Goal: Navigation & Orientation: Find specific page/section

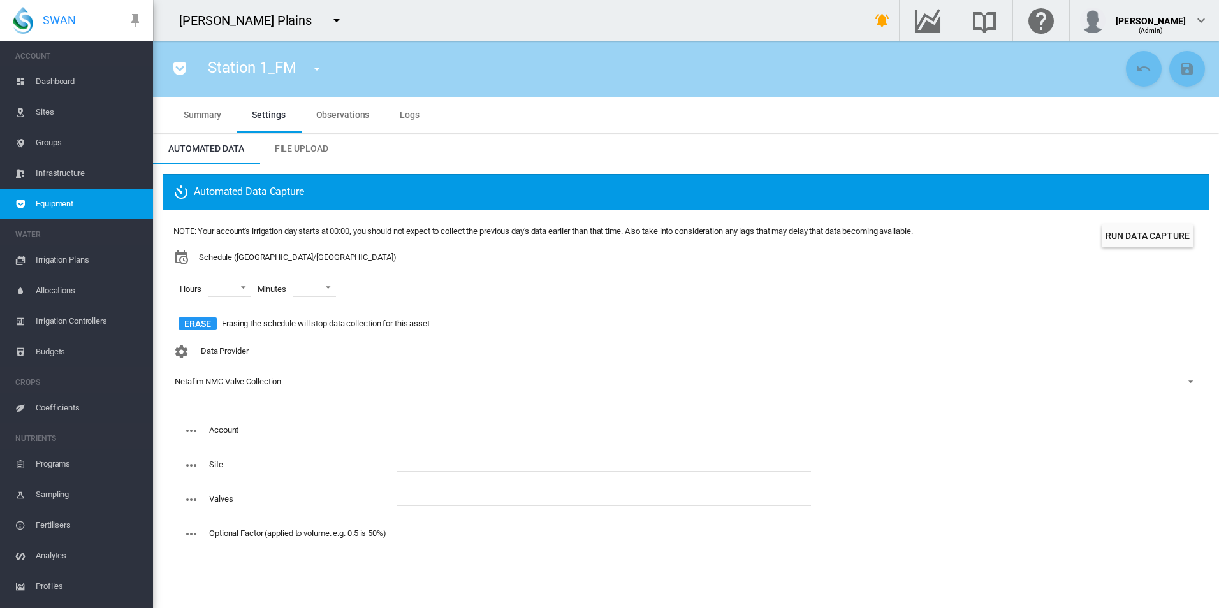
click at [468, 353] on div "Data Provider Netafim NMC Valve Collection - No Selection - Netafim NMC Valve C…" at bounding box center [685, 376] width 1025 height 74
click at [680, 228] on div "NOTE: Your account's irrigation day starts at 00:00, you should not expect to c…" at bounding box center [542, 231] width 739 height 11
click at [680, 231] on div "NOTE: Your account's irrigation day starts at 00:00, you should not expect to c…" at bounding box center [542, 231] width 739 height 11
click at [681, 231] on div "NOTE: Your account's irrigation day starts at 00:00, you should not expect to c…" at bounding box center [542, 231] width 739 height 11
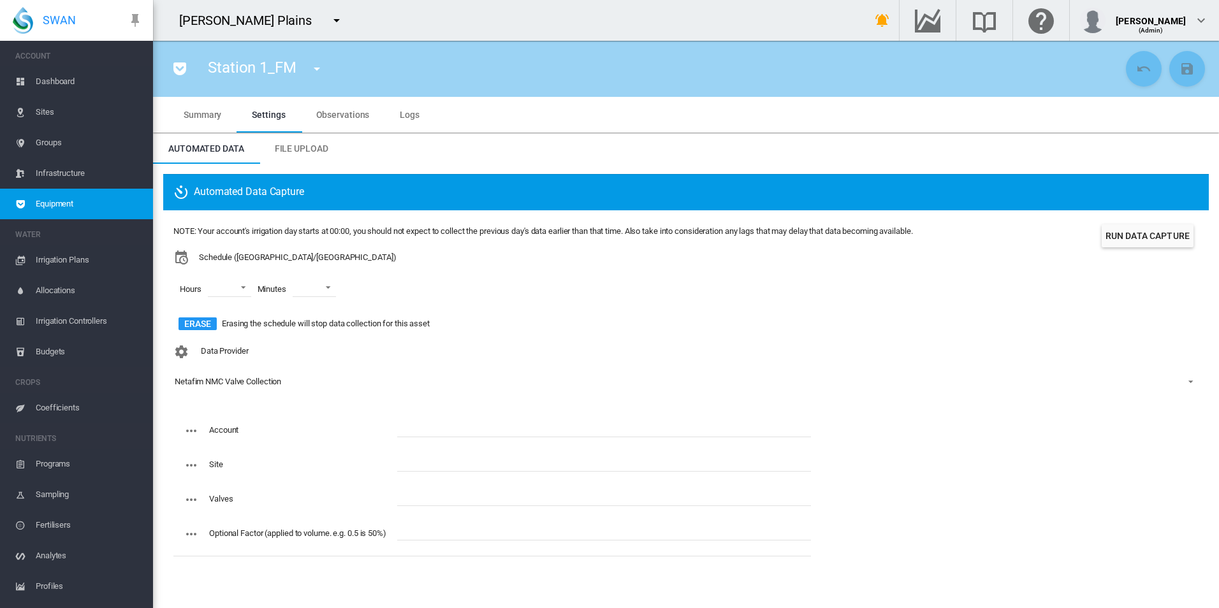
click at [324, 10] on button "button" at bounding box center [337, 21] width 26 height 26
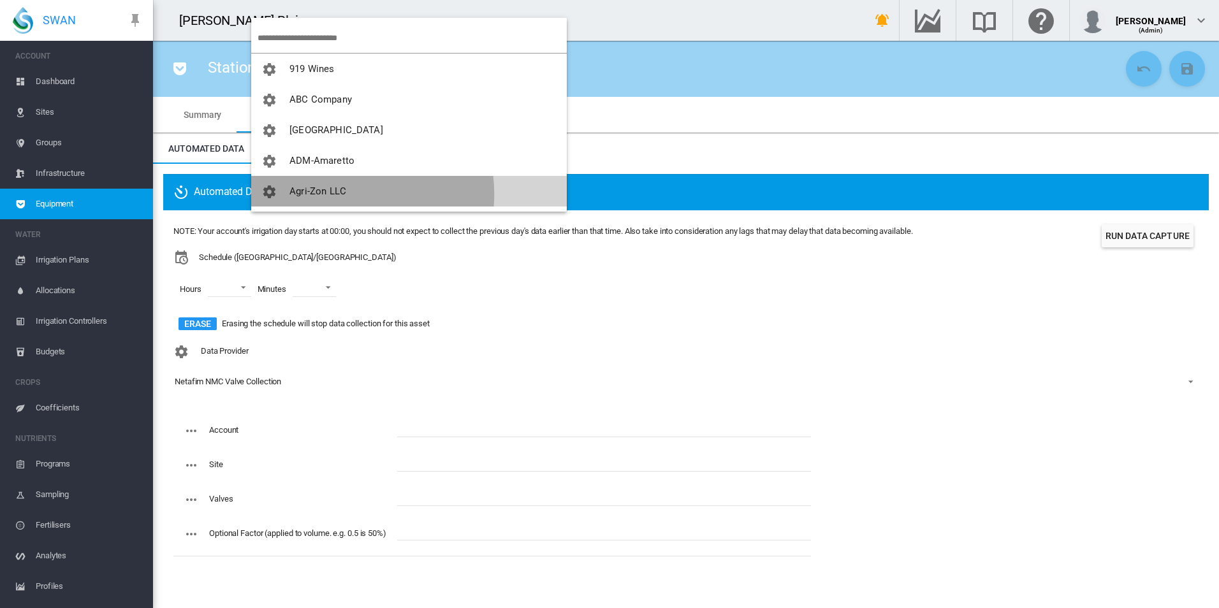
click at [338, 193] on span "Agri-Zon LLC" at bounding box center [317, 191] width 57 height 11
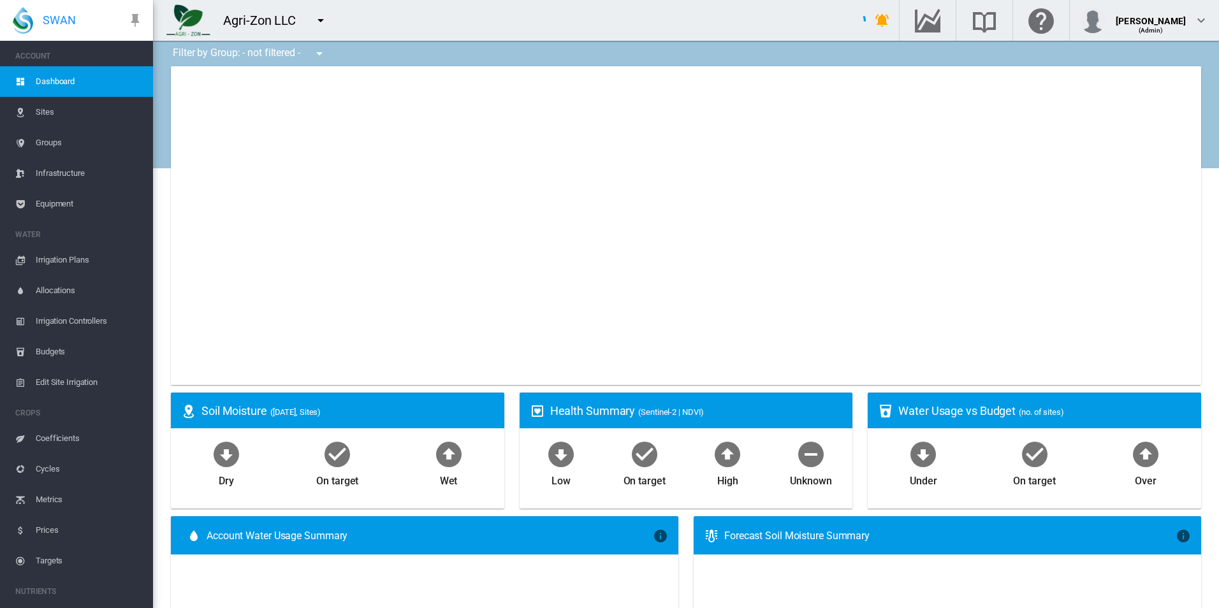
type input "**********"
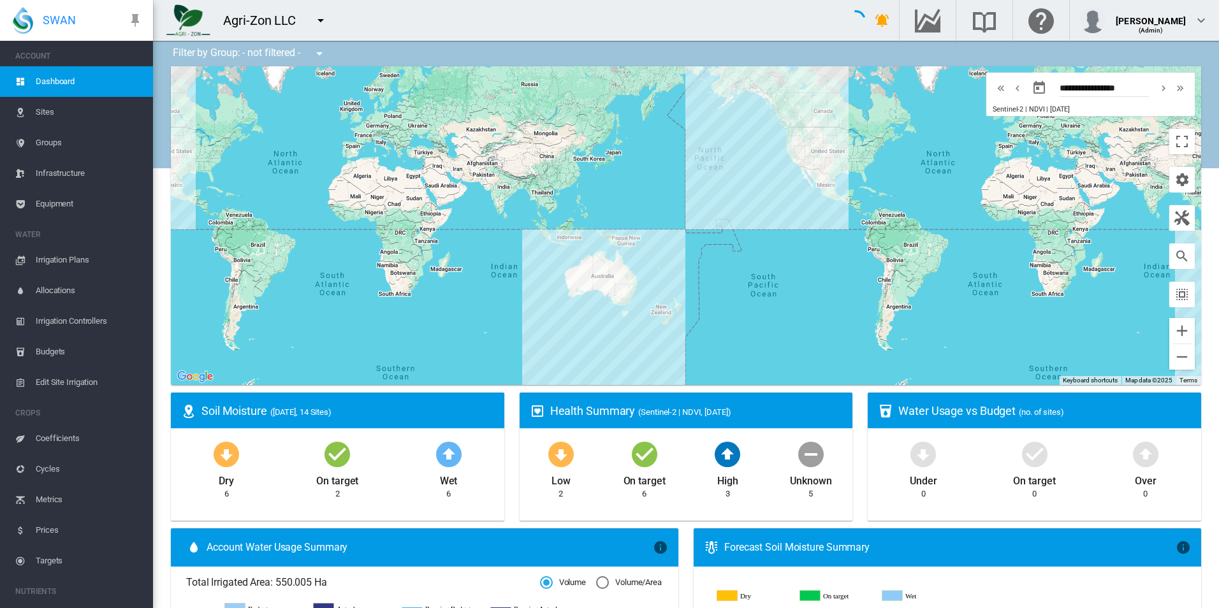
click at [319, 43] on button "button" at bounding box center [320, 54] width 26 height 26
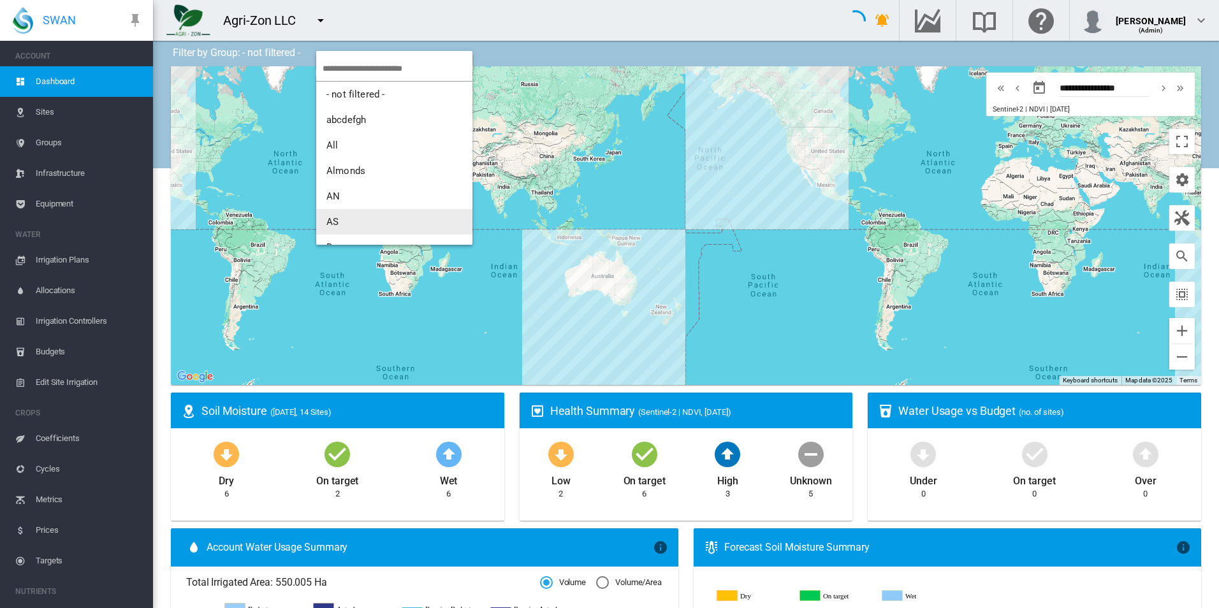
click at [395, 215] on button "AS" at bounding box center [394, 222] width 156 height 26
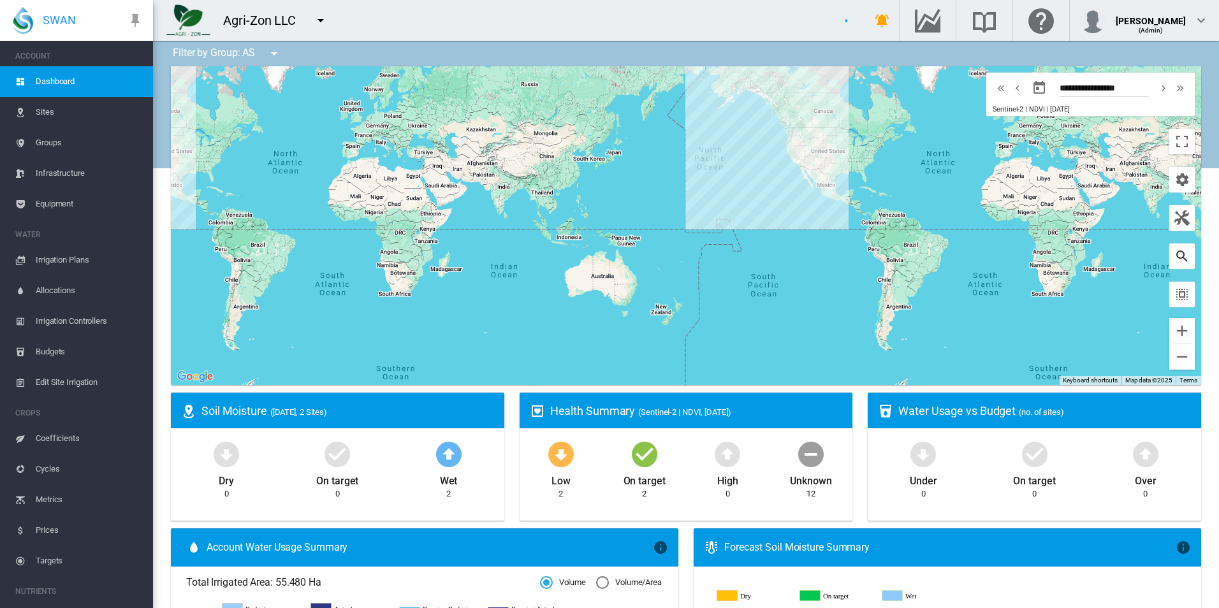
click at [1176, 259] on md-icon "icon-magnify" at bounding box center [1181, 256] width 15 height 15
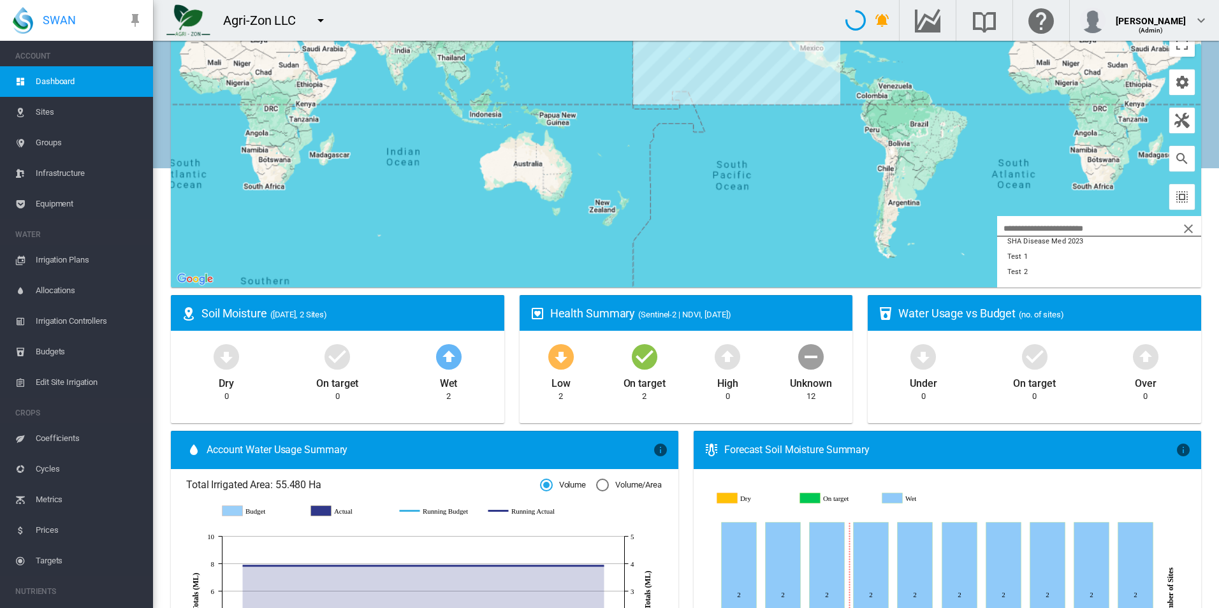
scroll to position [64, 0]
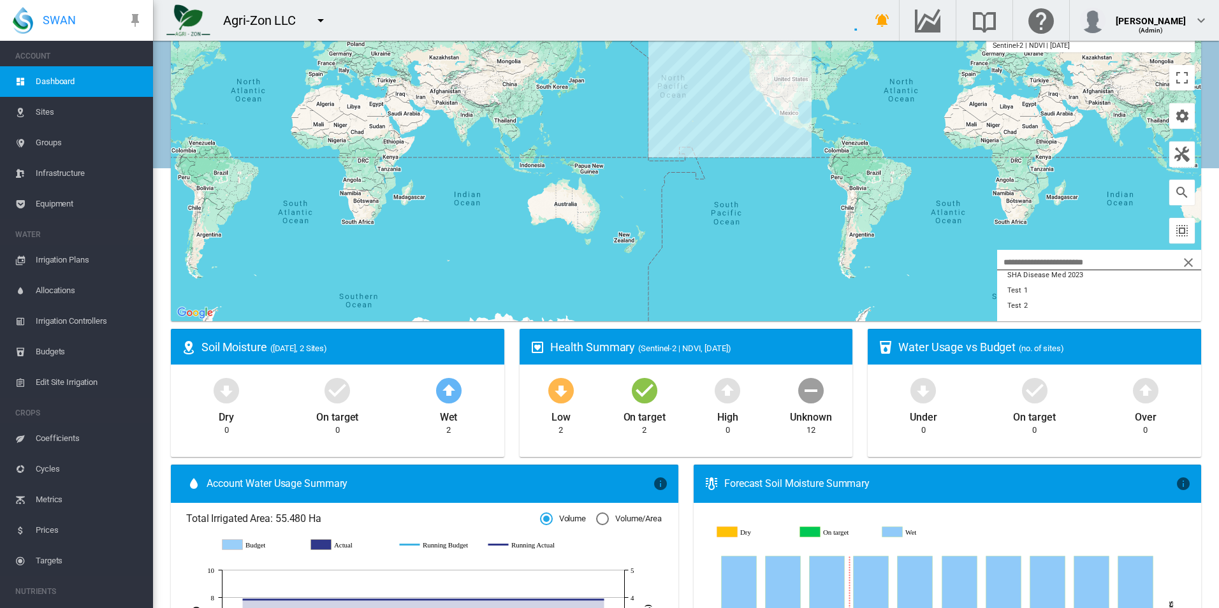
click at [806, 431] on div "12" at bounding box center [810, 430] width 9 height 11
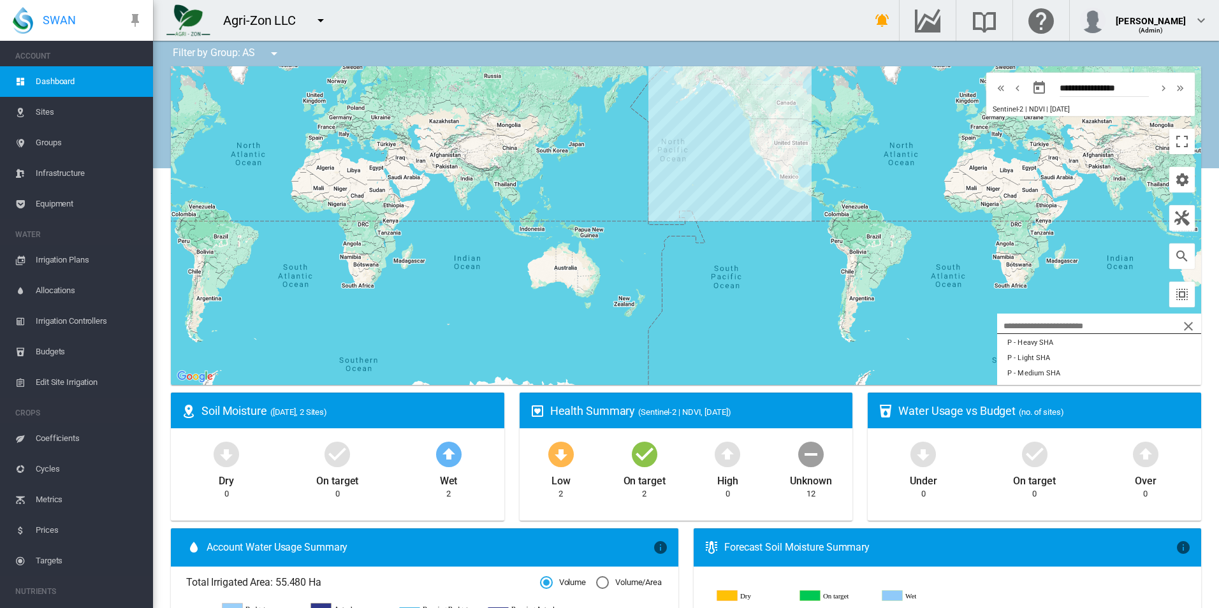
scroll to position [175, 0]
click at [864, 307] on div at bounding box center [686, 225] width 1030 height 319
click at [878, 416] on md-icon "icon-cup-water" at bounding box center [885, 411] width 15 height 15
click at [878, 418] on md-icon "icon-cup-water" at bounding box center [885, 411] width 15 height 15
click at [62, 215] on span "Equipment" at bounding box center [89, 204] width 107 height 31
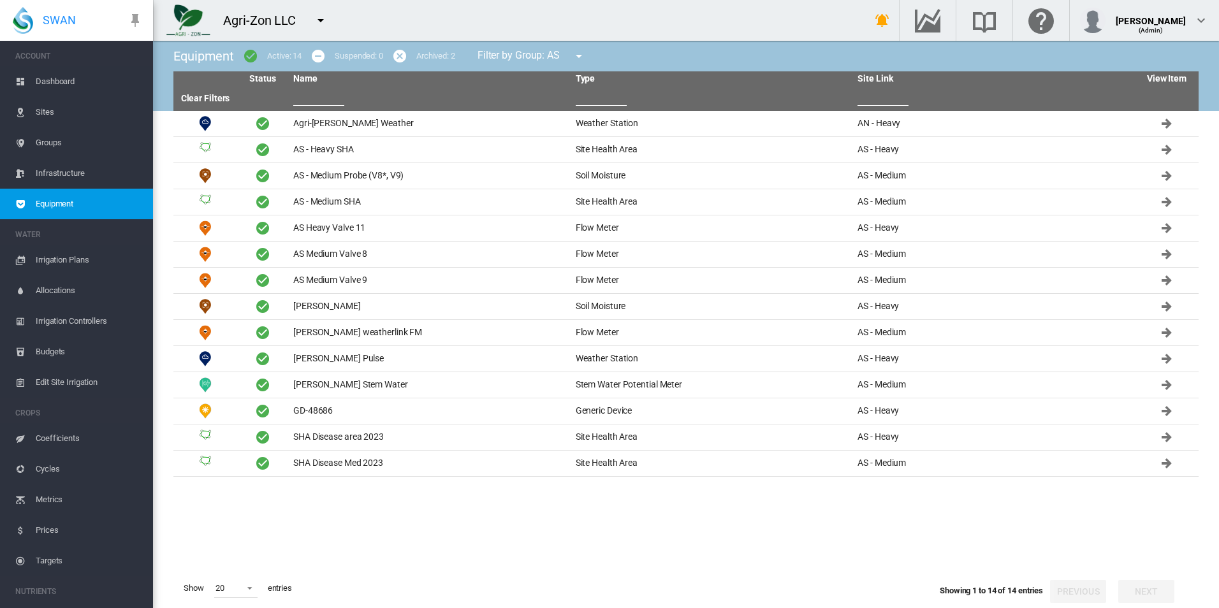
click at [71, 84] on span "Dashboard" at bounding box center [89, 81] width 107 height 31
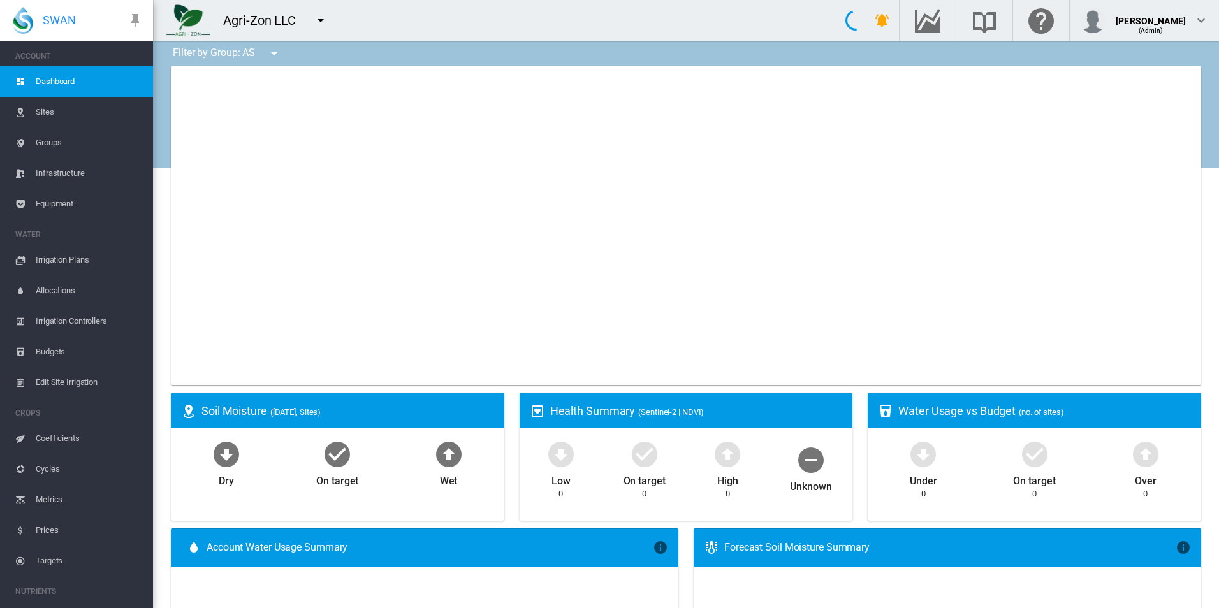
type input "**********"
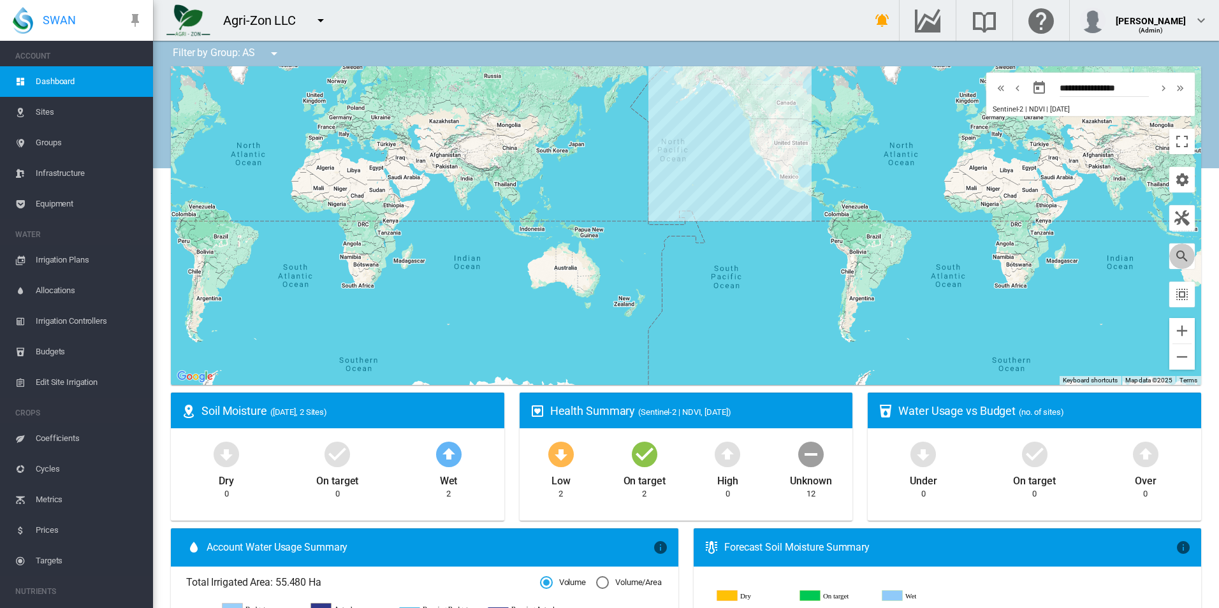
click at [1169, 257] on button "button" at bounding box center [1182, 257] width 26 height 26
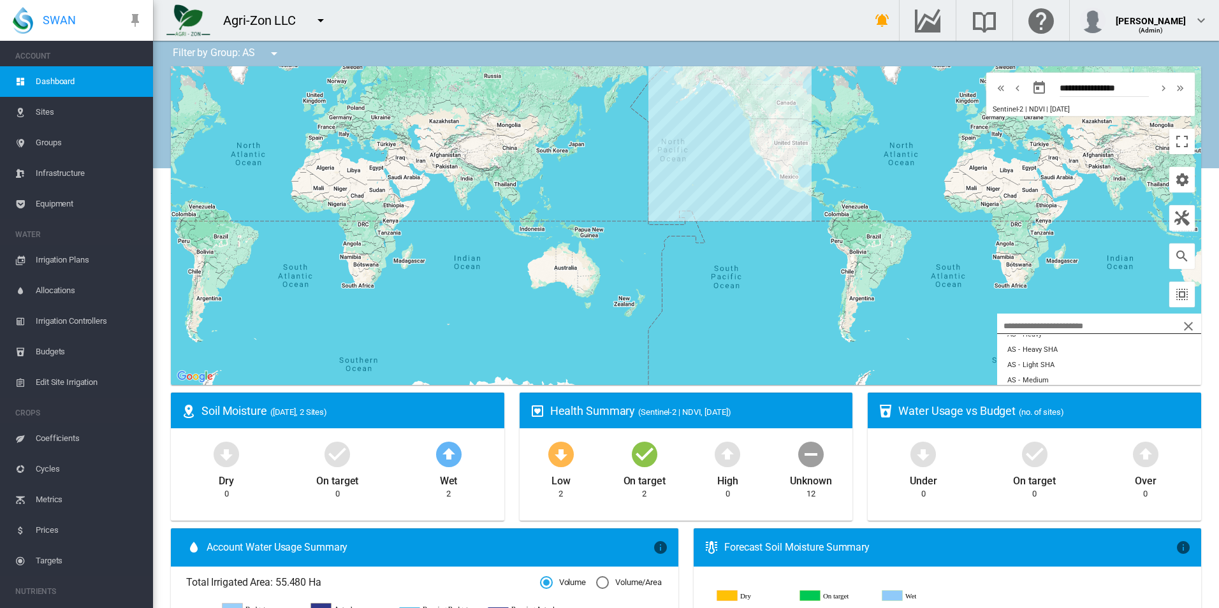
scroll to position [51, 0]
click at [65, 120] on span "Sites" at bounding box center [89, 112] width 107 height 31
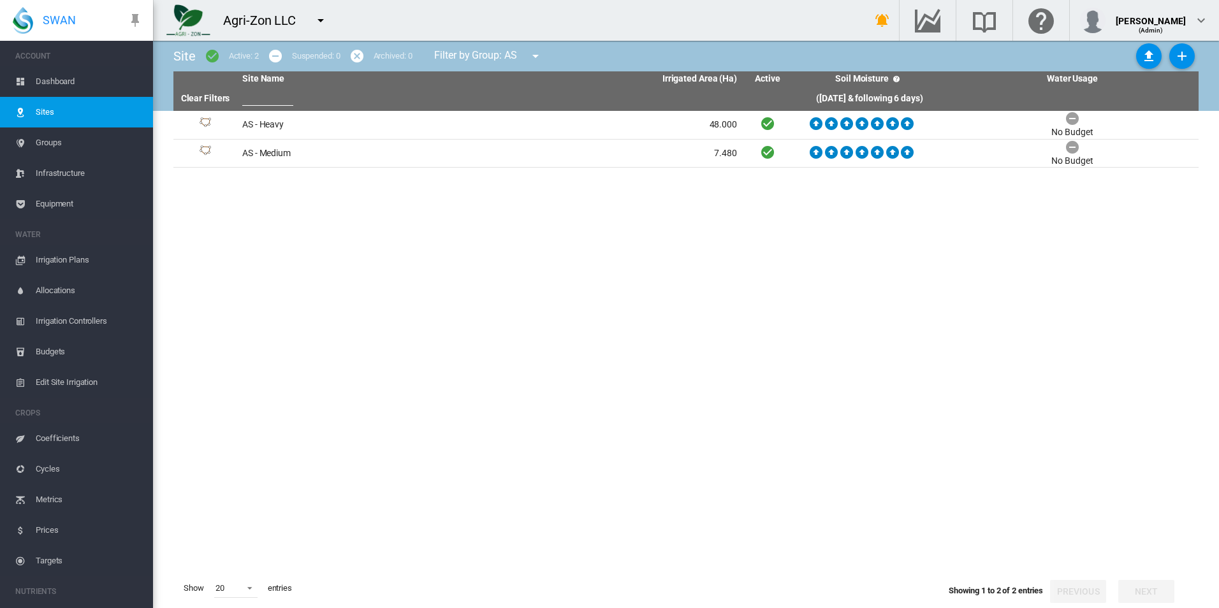
click at [115, 212] on span "Equipment" at bounding box center [89, 204] width 107 height 31
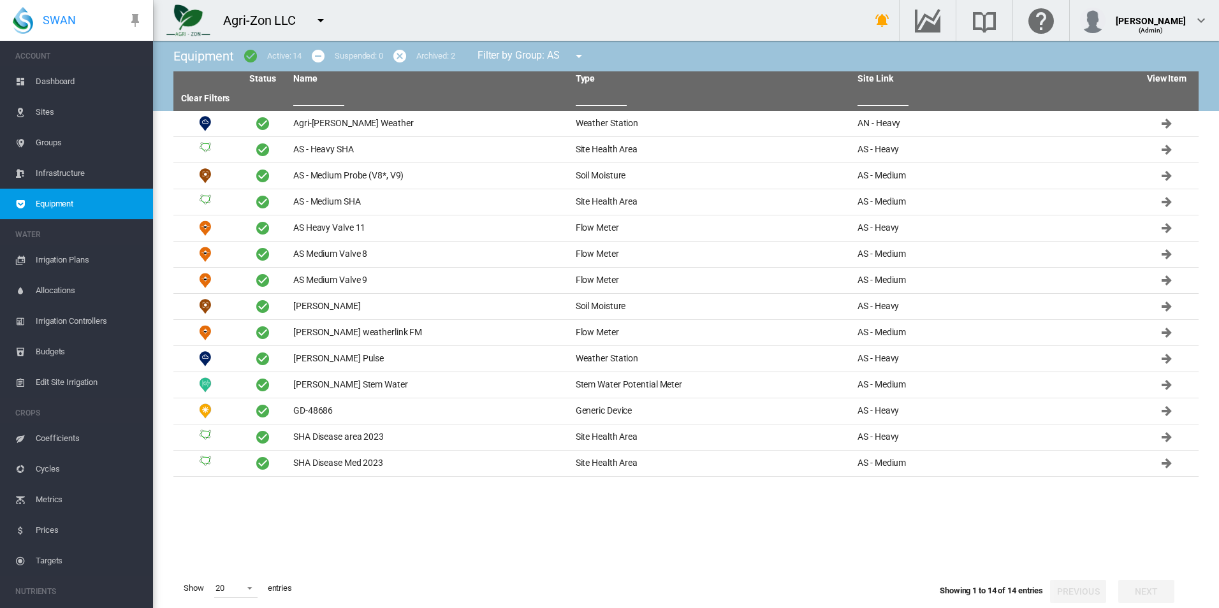
click at [52, 85] on span "Dashboard" at bounding box center [89, 81] width 107 height 31
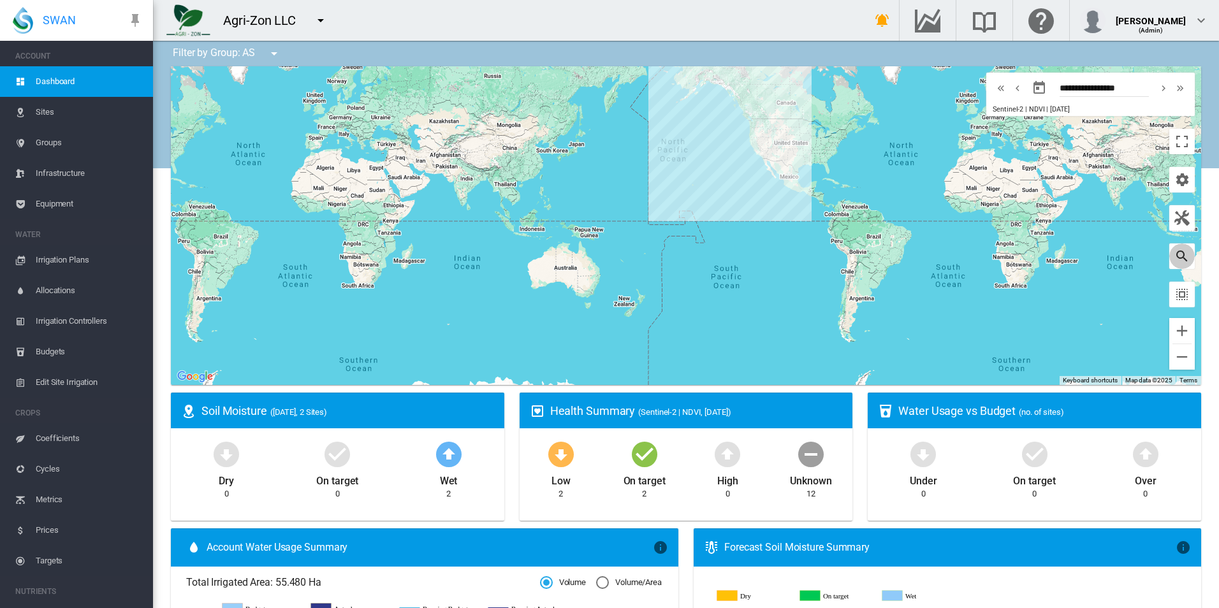
click at [1180, 255] on button "button" at bounding box center [1182, 257] width 26 height 26
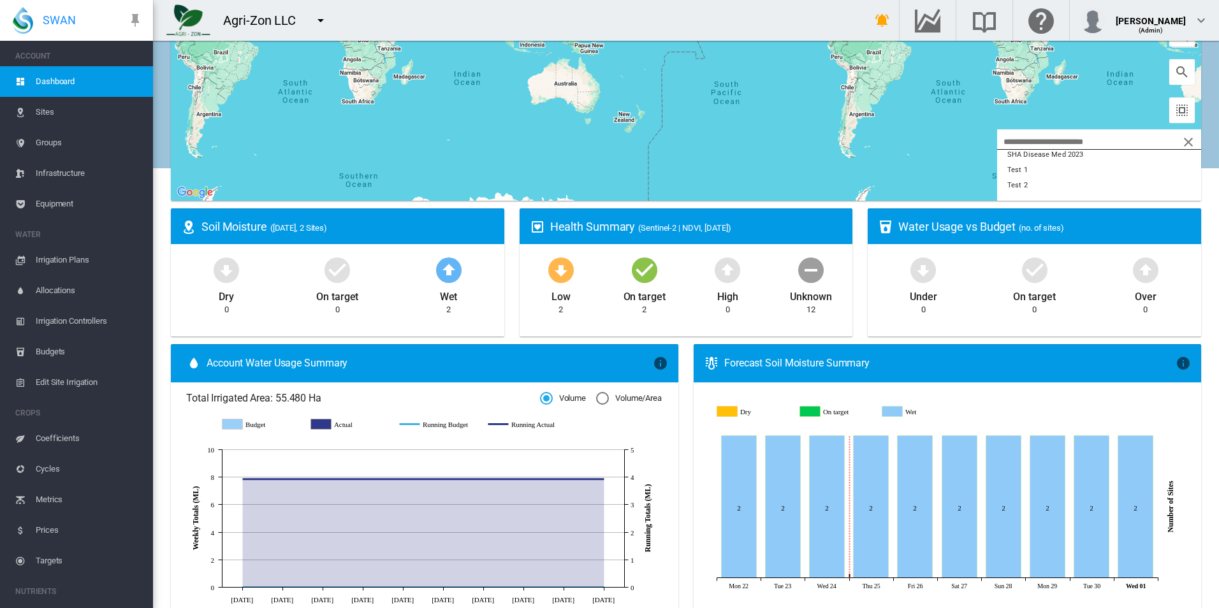
scroll to position [191, 0]
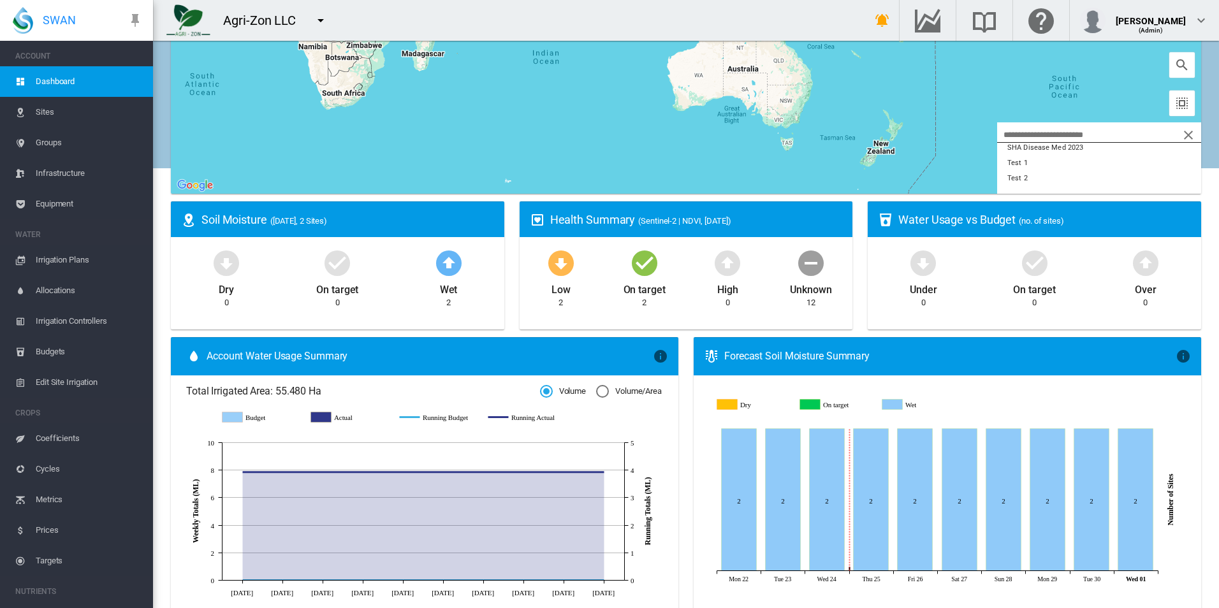
click at [415, 306] on div "Wet 2" at bounding box center [448, 278] width 111 height 62
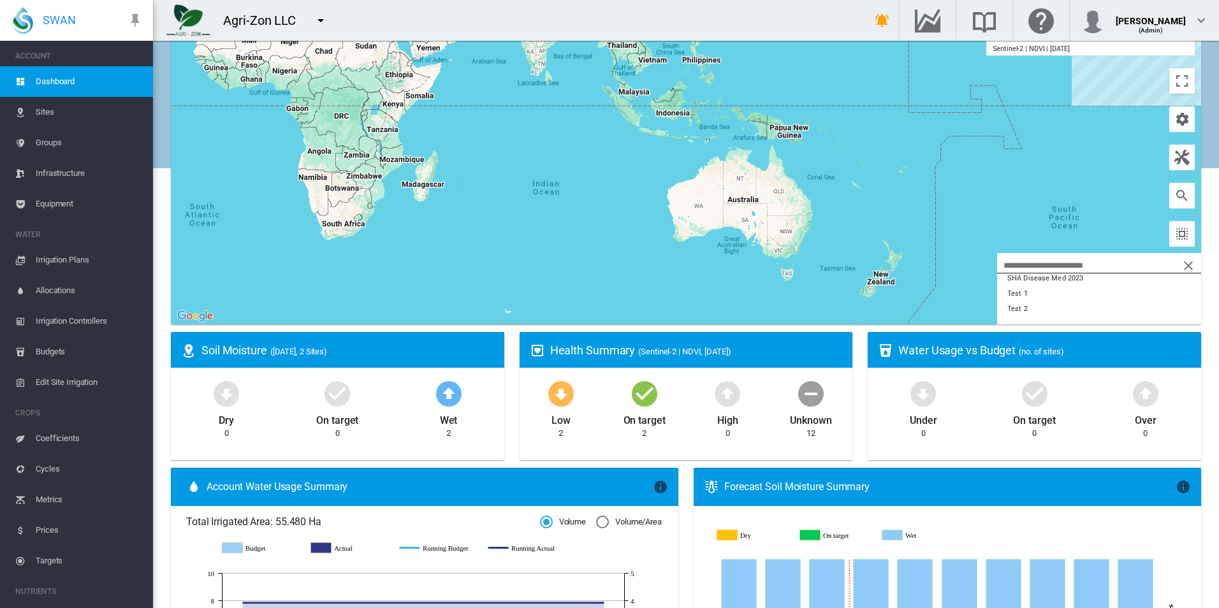
scroll to position [0, 0]
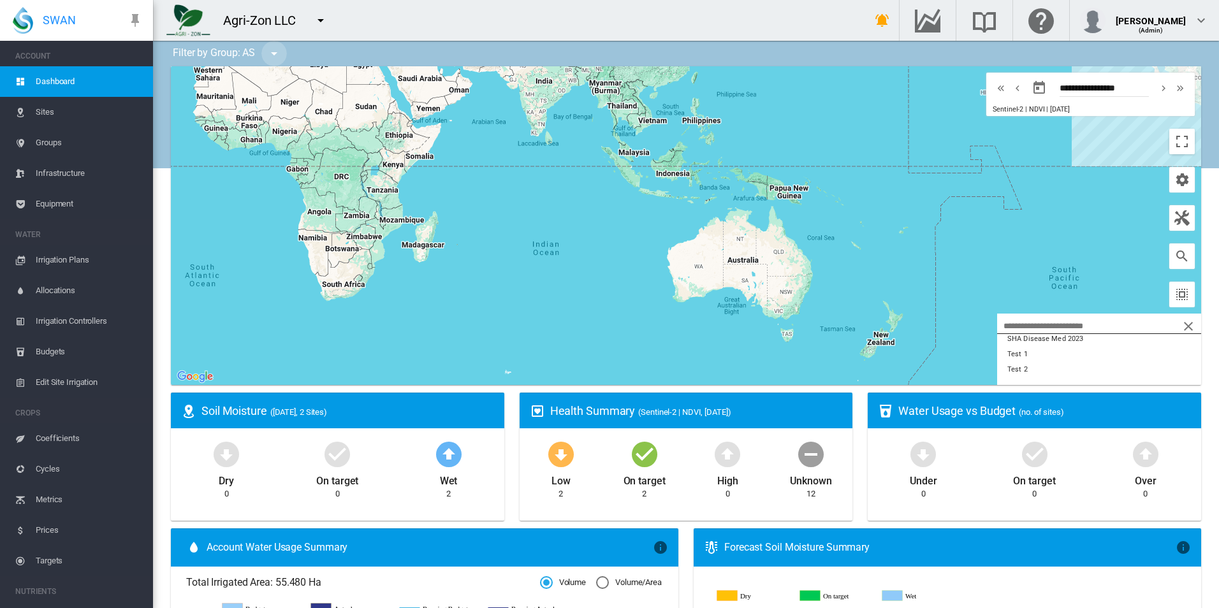
click at [265, 57] on button "button" at bounding box center [274, 54] width 26 height 26
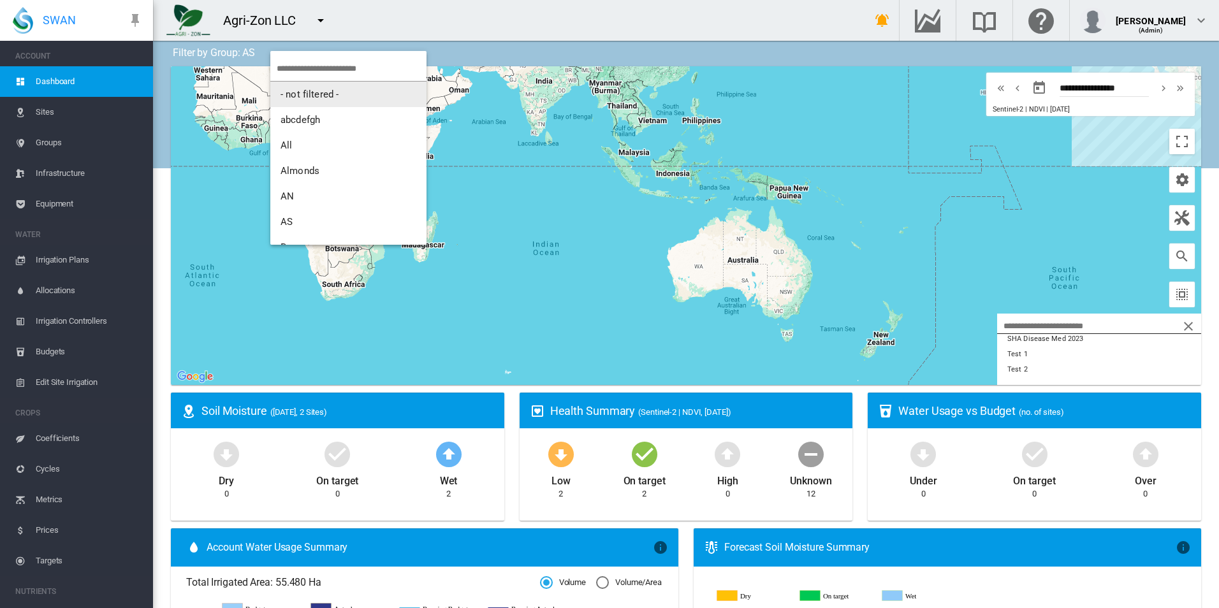
click at [335, 86] on button "- not filtered -" at bounding box center [348, 95] width 156 height 26
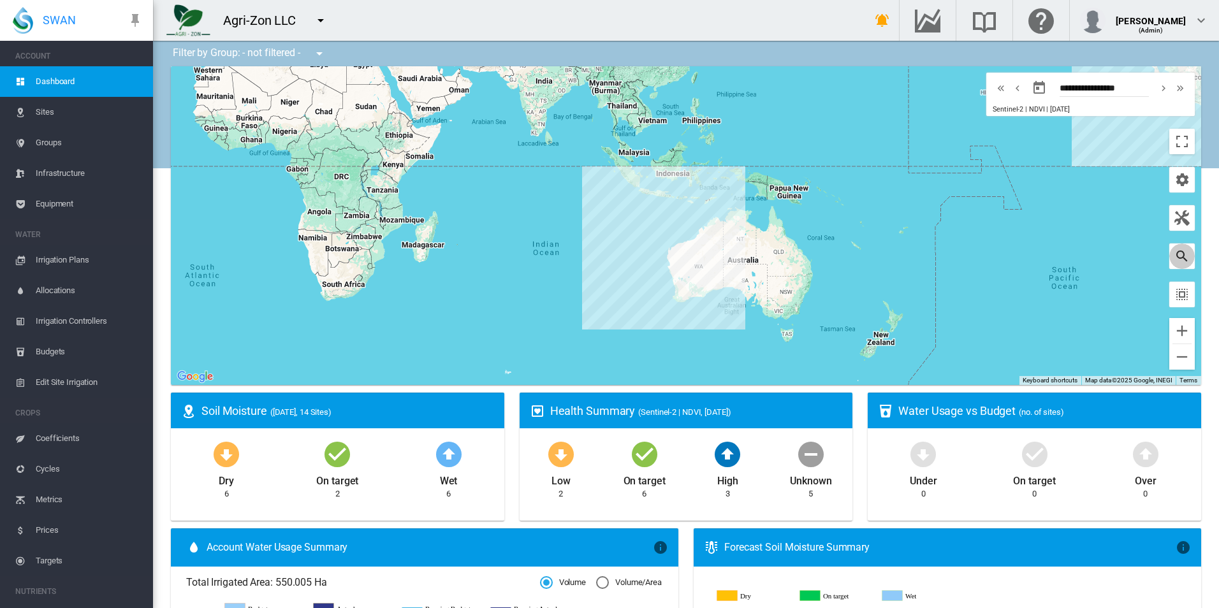
click at [1176, 258] on md-icon "icon-magnify" at bounding box center [1181, 256] width 15 height 15
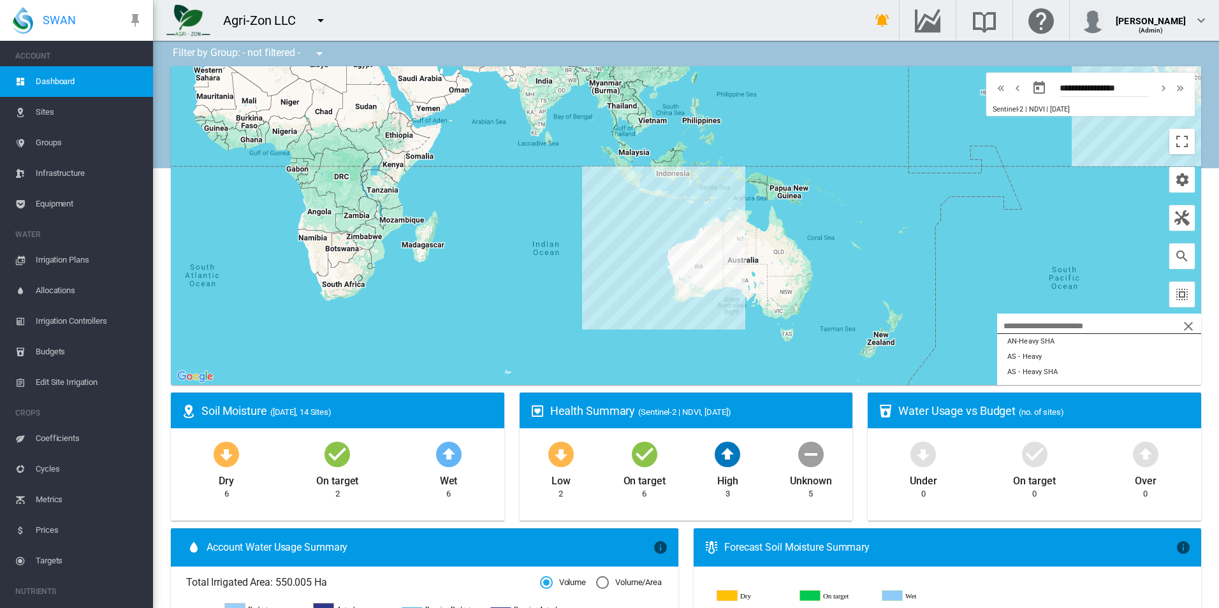
scroll to position [34, 0]
click at [505, 406] on ms-widget "Soil Moisture ([DATE], 14 Sites) Dry 6 On target 2 Wet 6" at bounding box center [337, 461] width 349 height 136
